Goal: Task Accomplishment & Management: Use online tool/utility

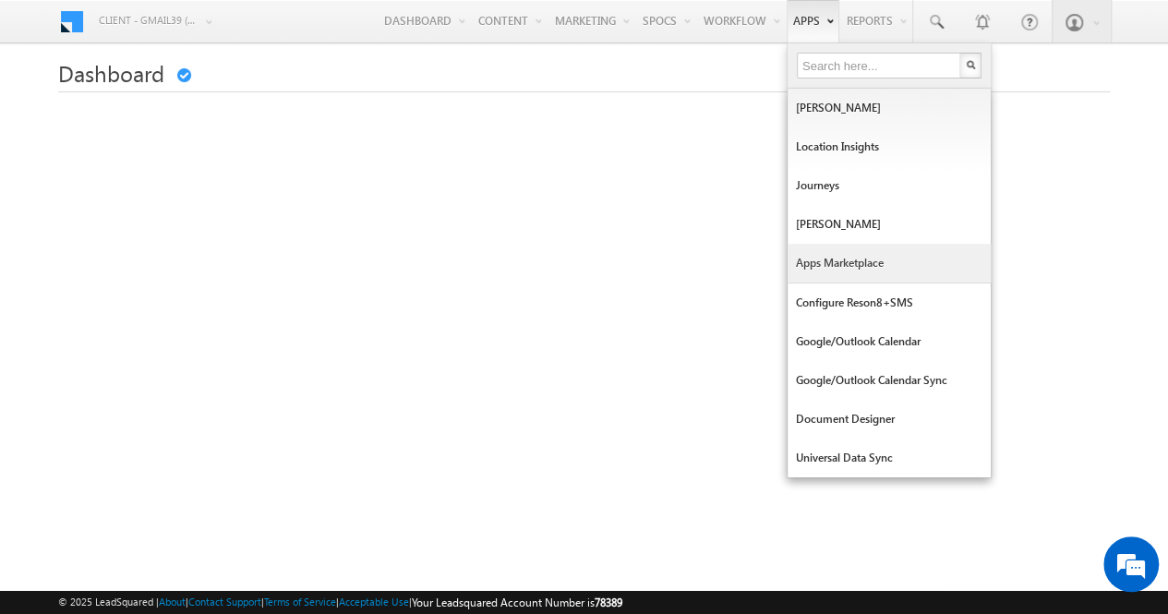
click at [826, 263] on link "Apps Marketplace" at bounding box center [889, 263] width 203 height 39
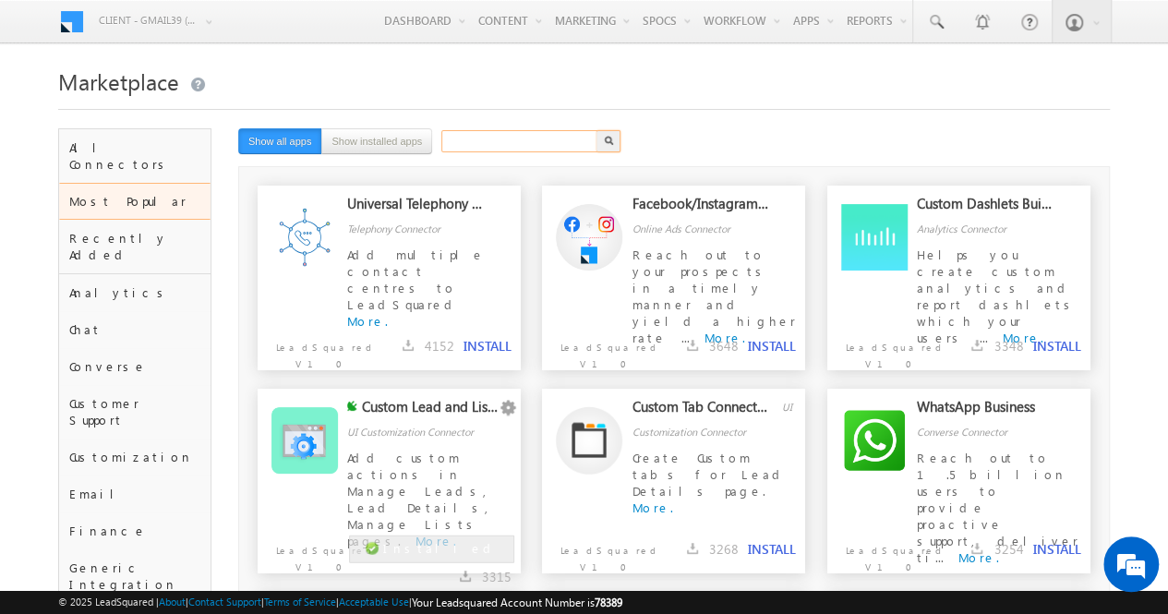
click at [465, 139] on input "text" at bounding box center [520, 141] width 158 height 22
type input "google meet connector"
click at [597, 130] on button "button" at bounding box center [609, 141] width 24 height 22
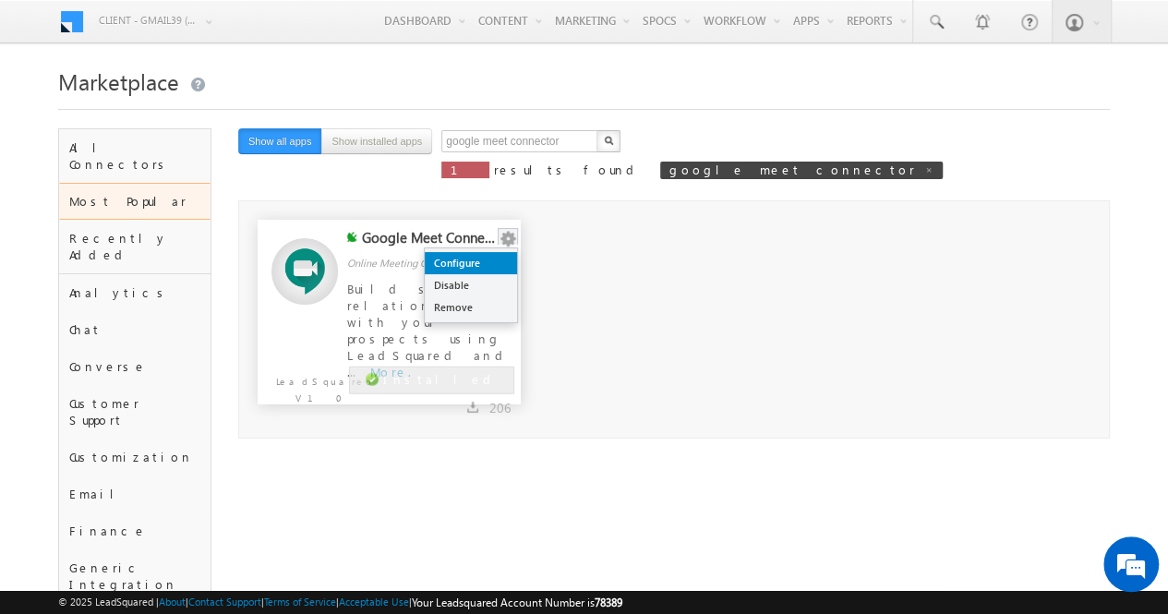
click at [488, 263] on link "Configure" at bounding box center [471, 263] width 92 height 22
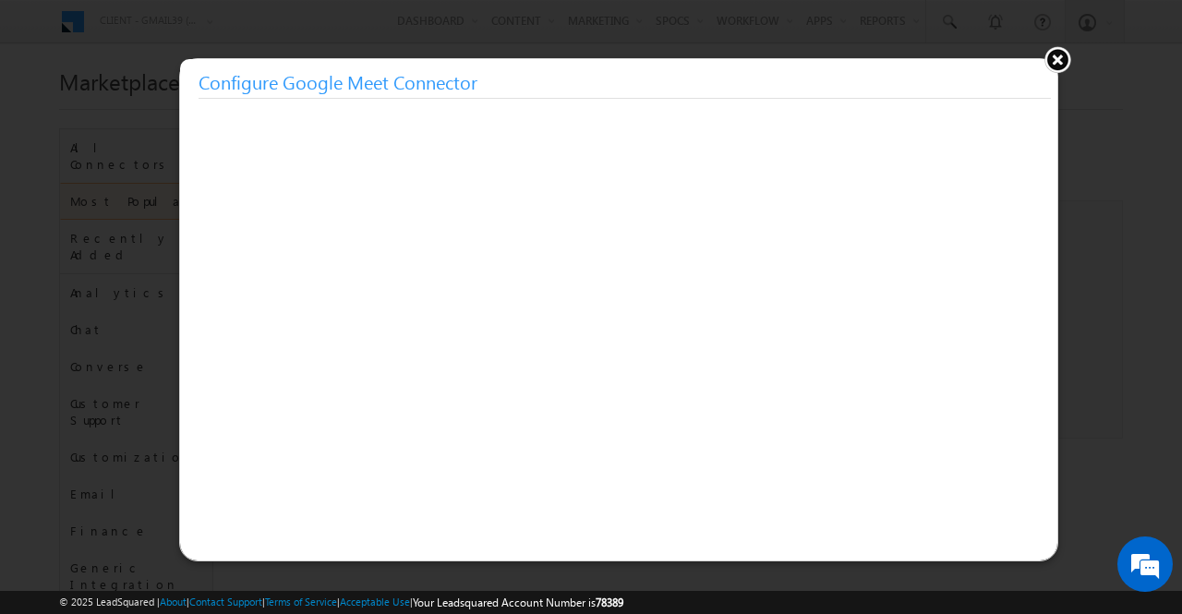
click at [1058, 66] on button at bounding box center [1058, 59] width 28 height 28
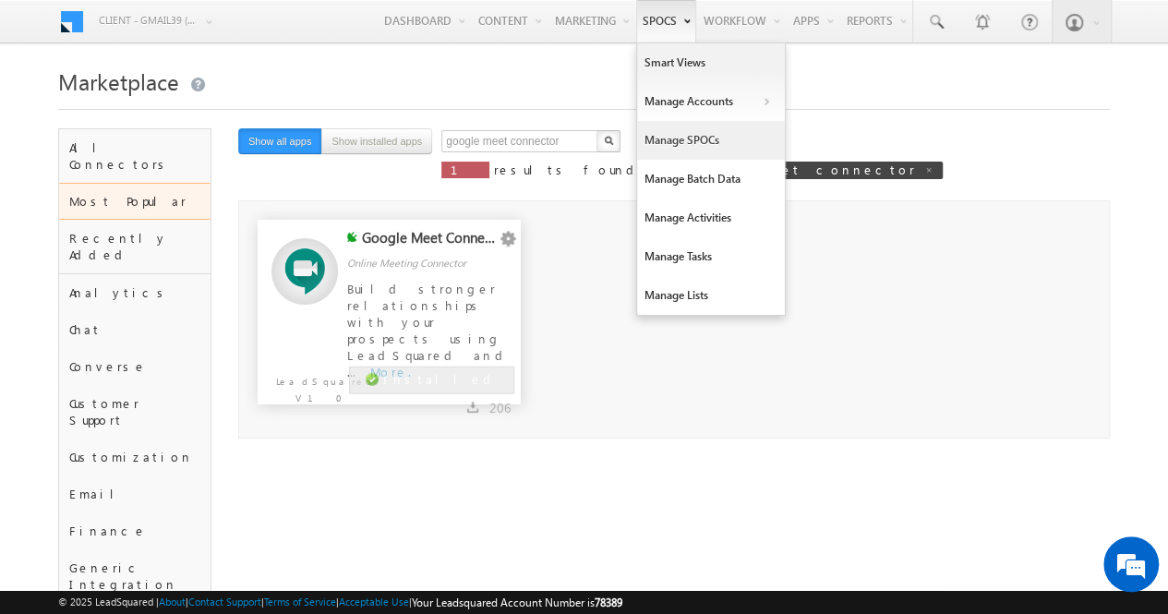
click at [709, 139] on link "Manage SPOCs" at bounding box center [711, 140] width 148 height 39
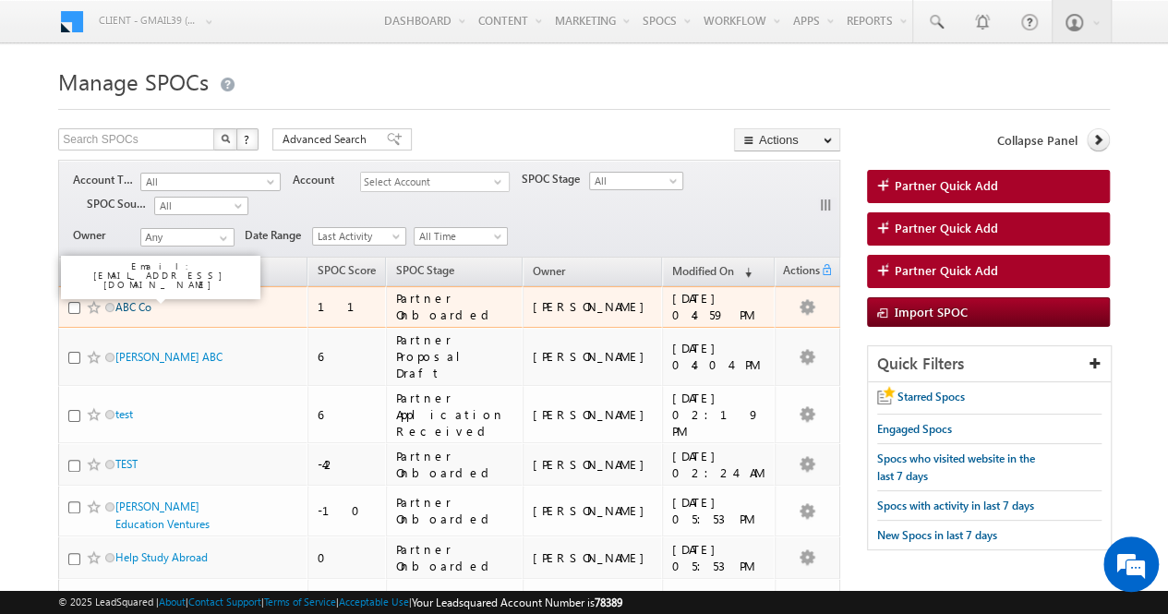
click at [130, 300] on link "ABC Co" at bounding box center [133, 307] width 36 height 14
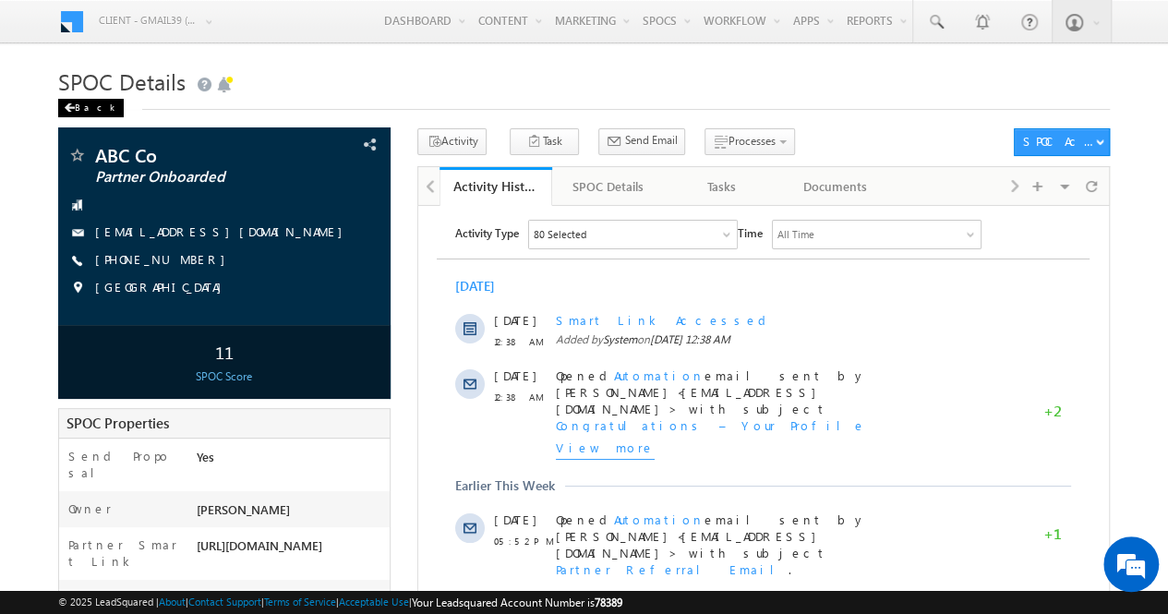
click at [83, 111] on div "Back" at bounding box center [91, 108] width 66 height 18
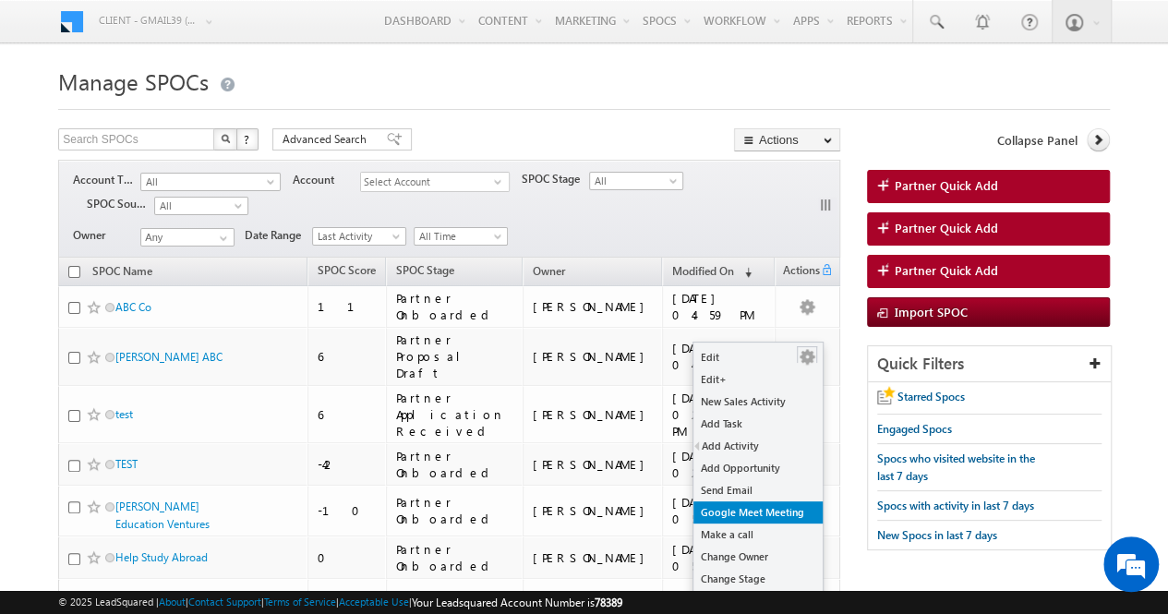
click at [767, 513] on link "Google Meet Meeting" at bounding box center [758, 513] width 129 height 22
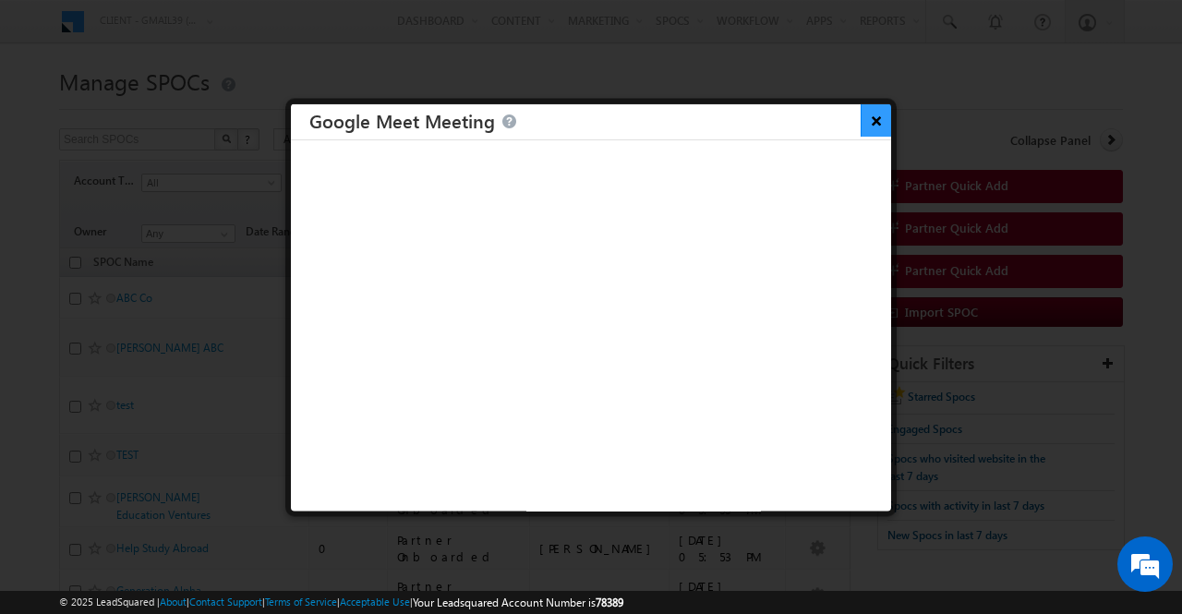
click at [861, 125] on button "×" at bounding box center [876, 119] width 30 height 32
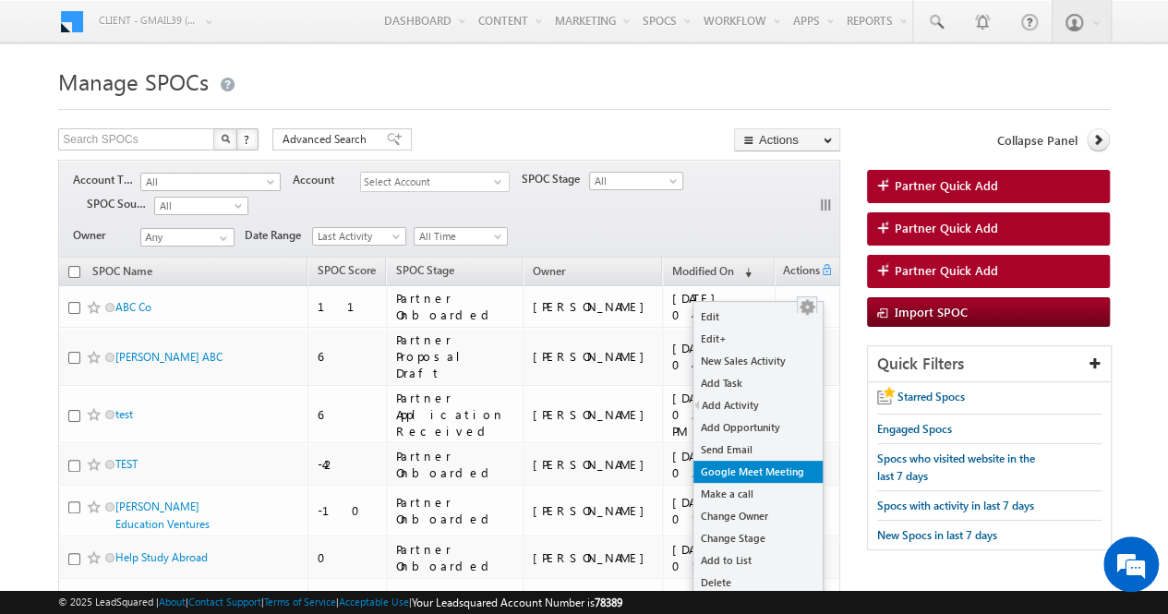
click at [767, 477] on link "Google Meet Meeting" at bounding box center [758, 472] width 129 height 22
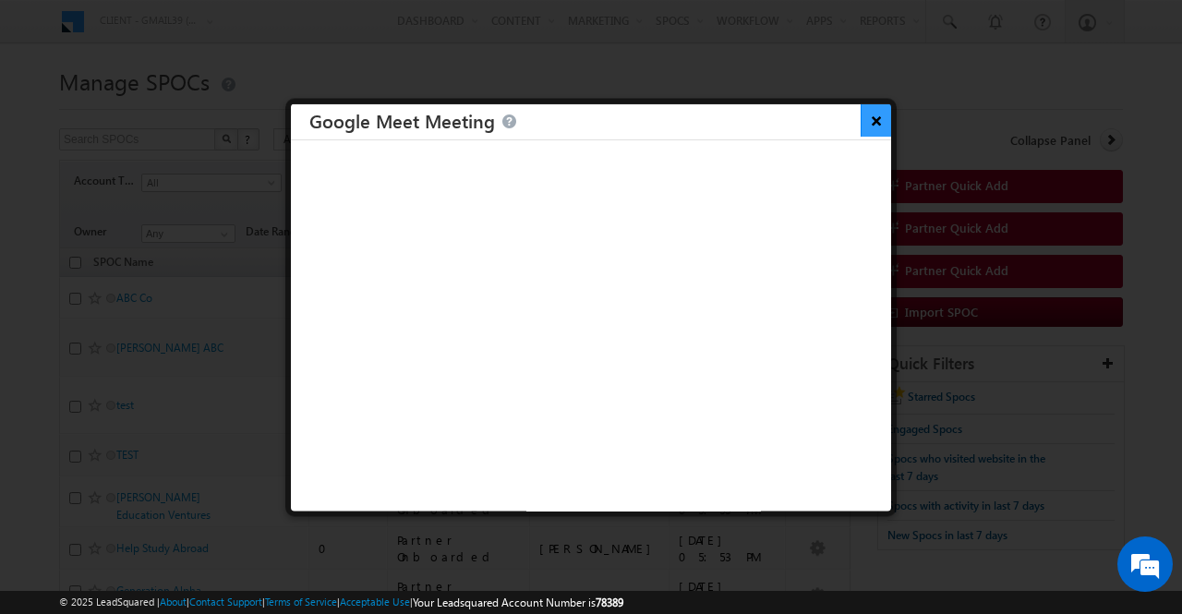
click at [870, 123] on button "×" at bounding box center [876, 119] width 30 height 32
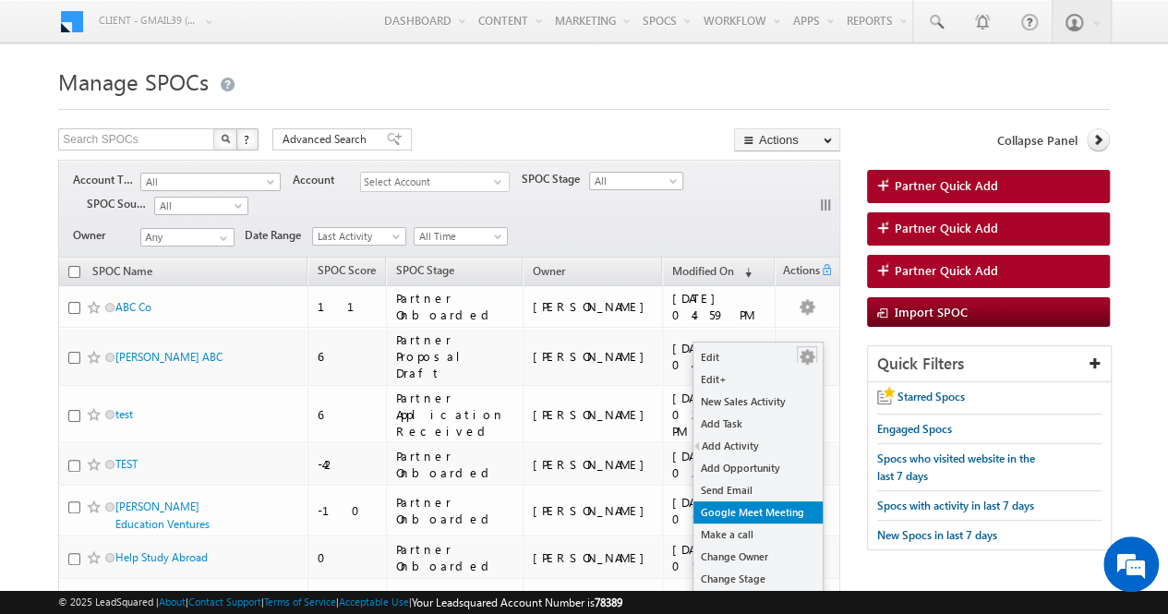
click at [785, 513] on link "Google Meet Meeting" at bounding box center [758, 513] width 129 height 22
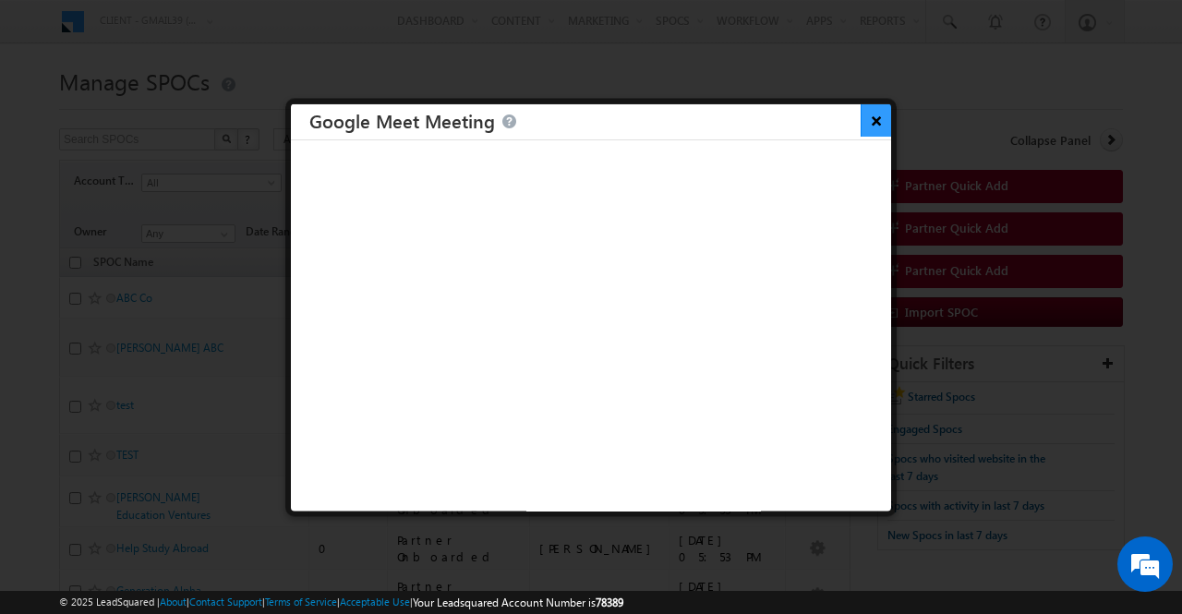
click at [866, 123] on button "×" at bounding box center [876, 119] width 30 height 32
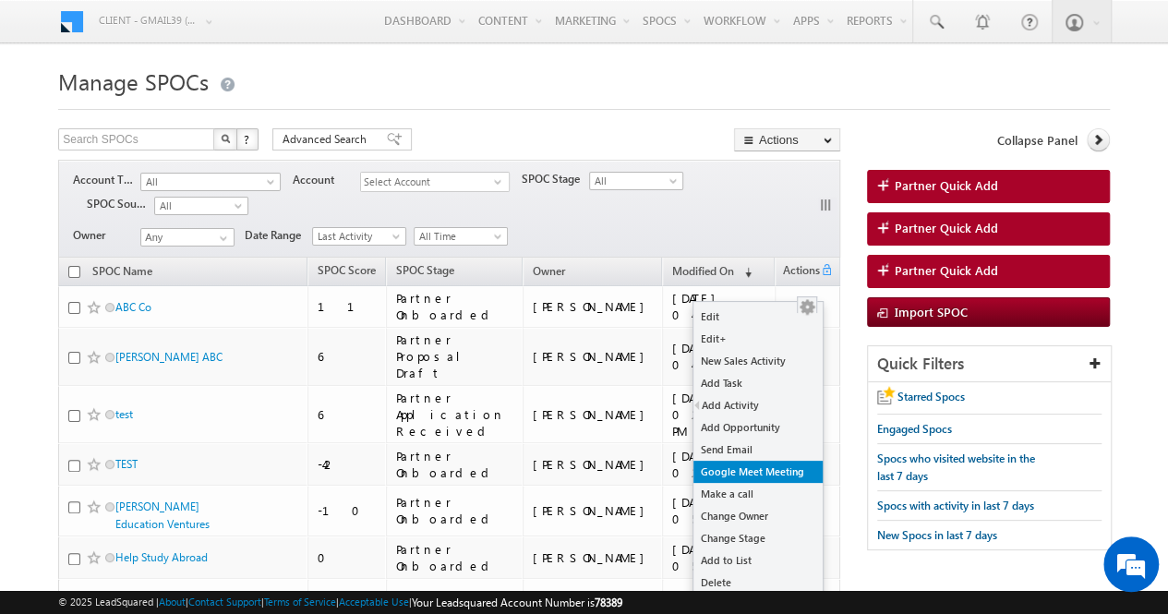
click at [750, 467] on link "Google Meet Meeting" at bounding box center [758, 472] width 129 height 22
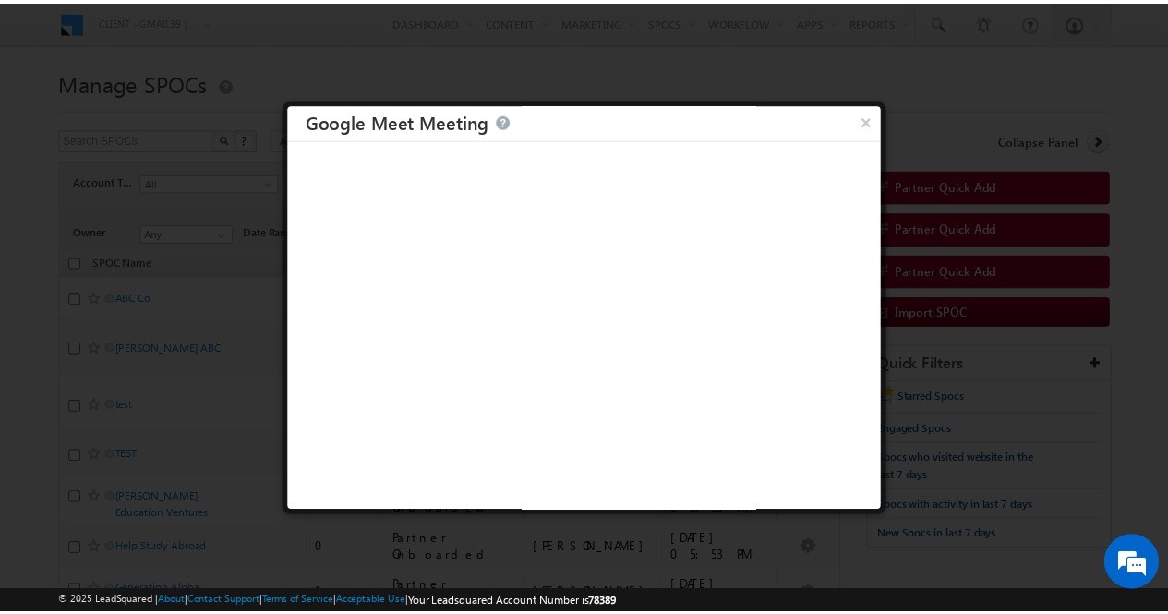
scroll to position [2, 0]
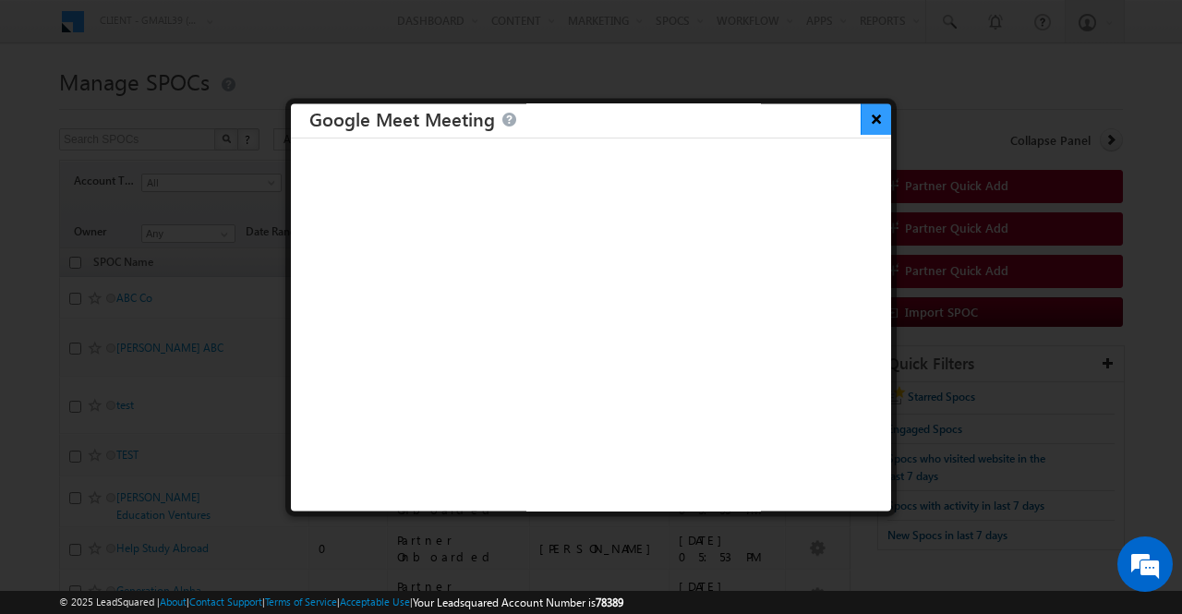
click at [861, 117] on button "×" at bounding box center [876, 118] width 30 height 32
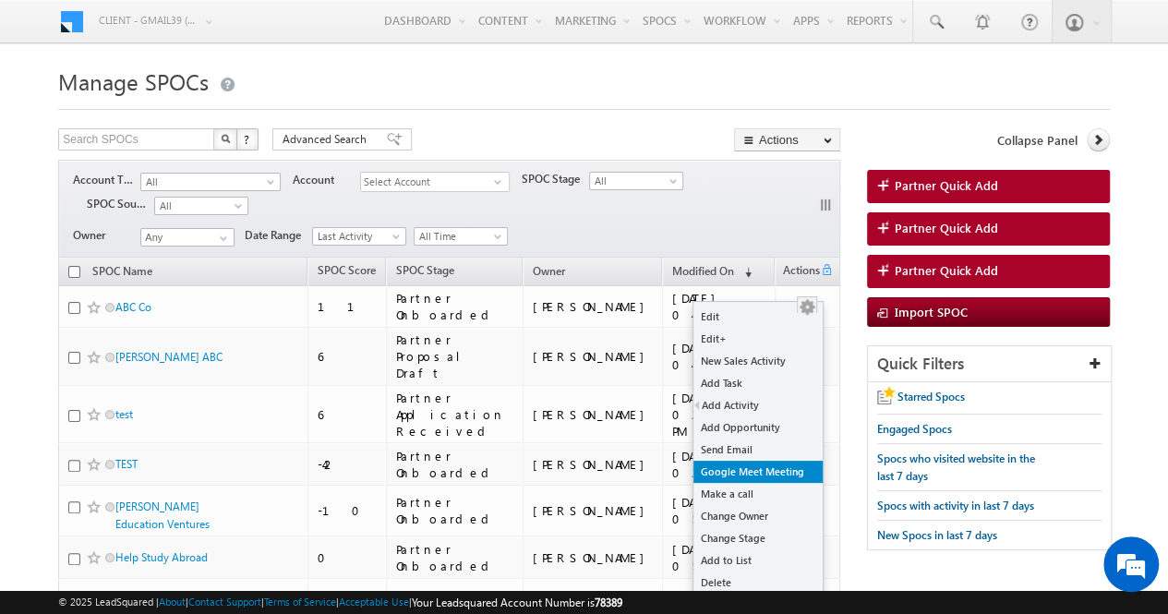
click at [767, 476] on link "Google Meet Meeting" at bounding box center [758, 472] width 129 height 22
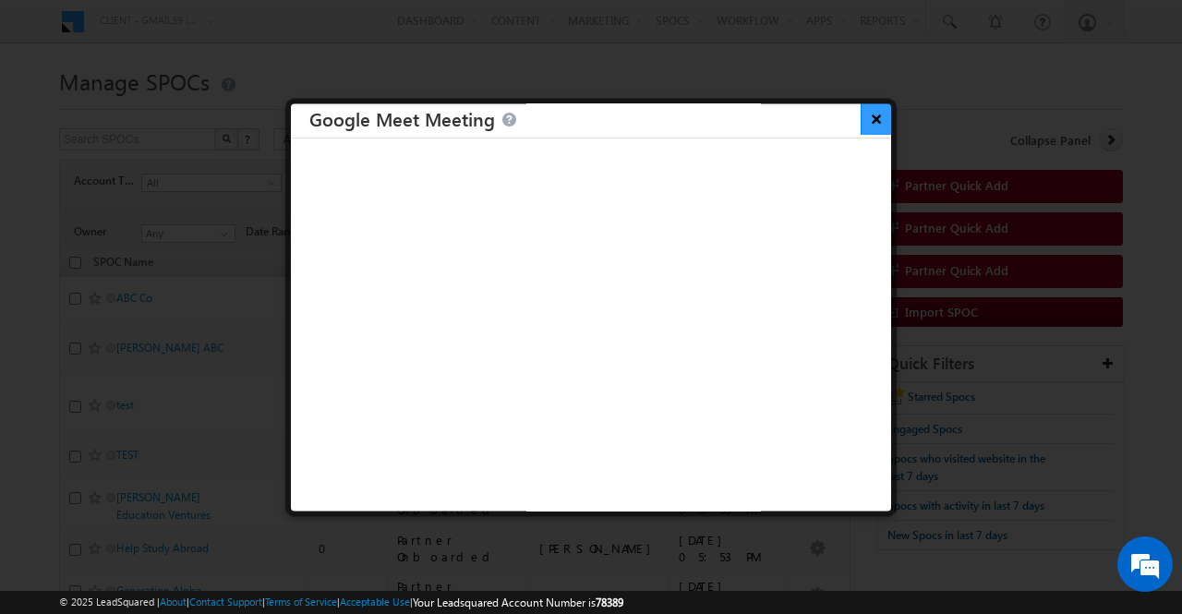
click at [865, 115] on button "×" at bounding box center [876, 118] width 30 height 32
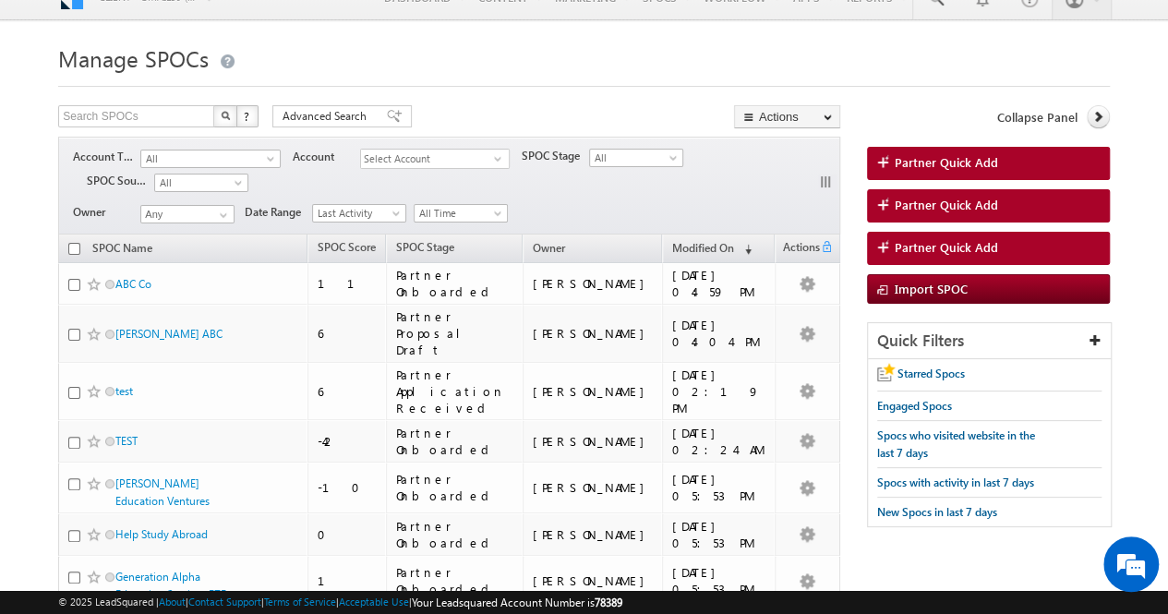
scroll to position [0, 0]
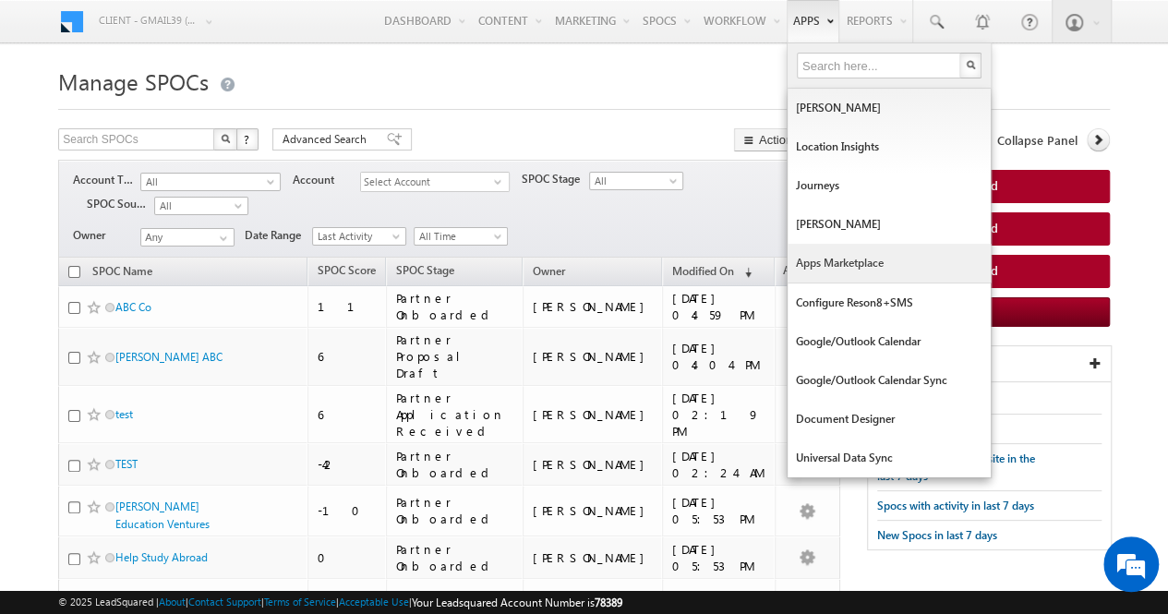
click at [822, 269] on link "Apps Marketplace" at bounding box center [889, 263] width 203 height 39
